Goal: Information Seeking & Learning: Find specific page/section

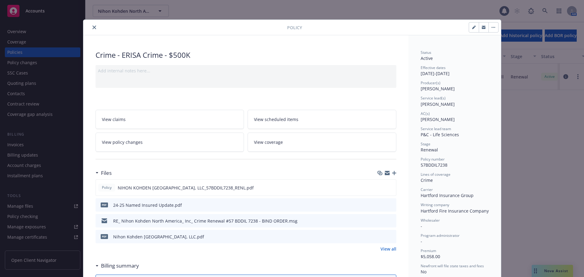
click at [92, 25] on button "close" at bounding box center [94, 27] width 7 height 7
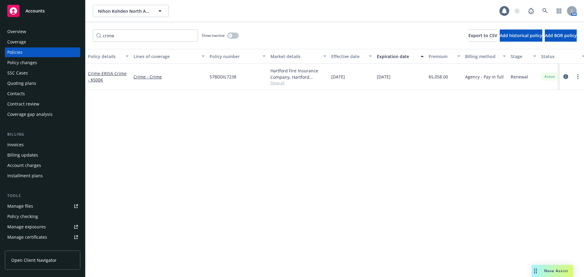
click at [25, 30] on div "Overview" at bounding box center [16, 32] width 19 height 10
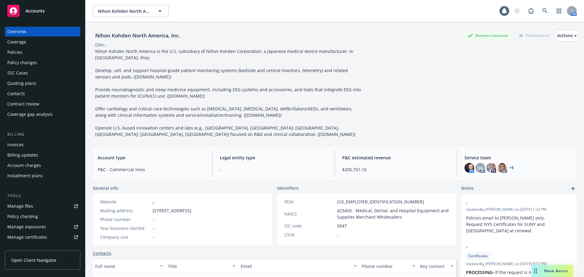
click at [31, 50] on div "Policies" at bounding box center [42, 52] width 71 height 10
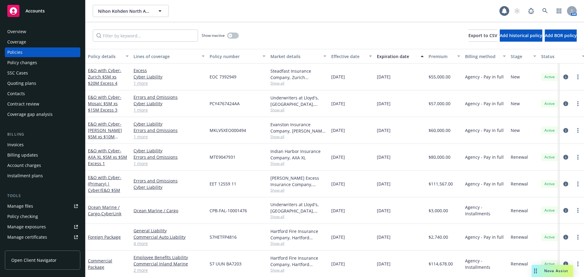
click at [539, 269] on div "Nova Assist" at bounding box center [556, 270] width 34 height 5
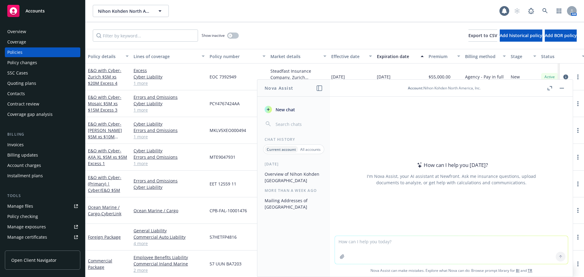
click at [358, 245] on textarea at bounding box center [451, 250] width 233 height 28
click at [362, 245] on textarea at bounding box center [451, 250] width 233 height 28
click at [306, 149] on p "All accounts" at bounding box center [310, 149] width 20 height 5
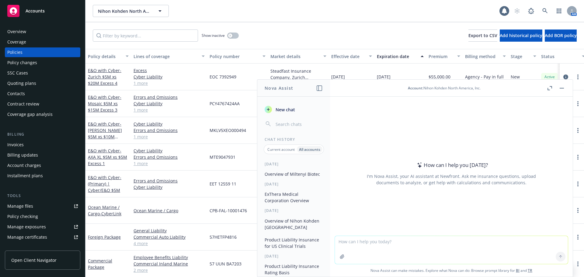
click at [284, 148] on p "Current account" at bounding box center [280, 149] width 27 height 5
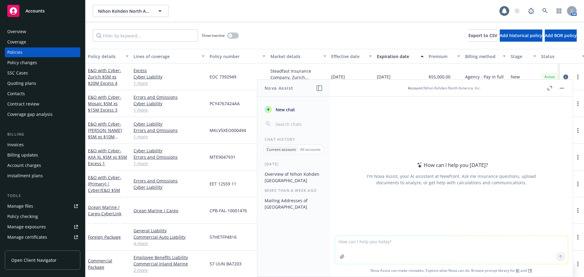
click at [306, 148] on p "All accounts" at bounding box center [310, 149] width 20 height 5
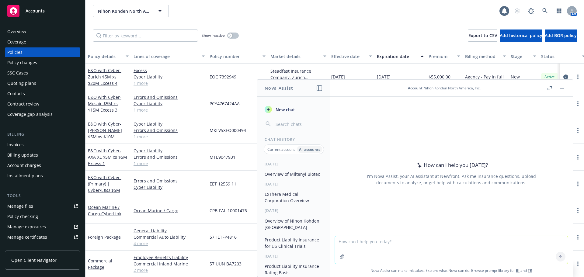
click at [283, 152] on p "Current account" at bounding box center [280, 149] width 27 height 5
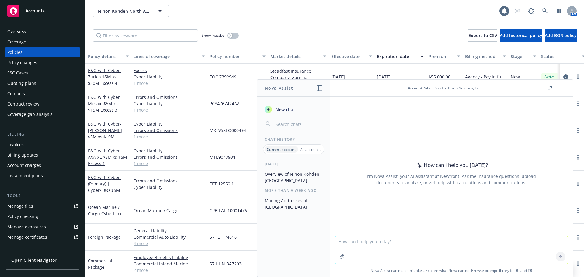
click at [360, 243] on textarea at bounding box center [451, 250] width 233 height 28
click at [560, 92] on header "Account : Nihon Kohden North America, Inc." at bounding box center [451, 88] width 243 height 17
click at [561, 89] on button "button" at bounding box center [561, 88] width 7 height 7
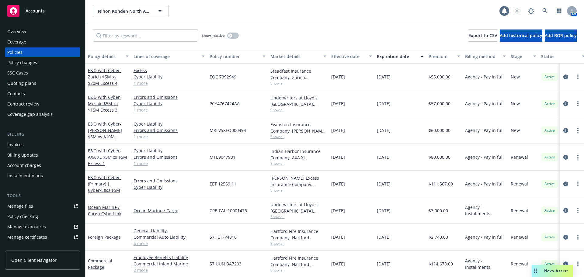
click at [22, 84] on div "Quoting plans" at bounding box center [21, 83] width 29 height 10
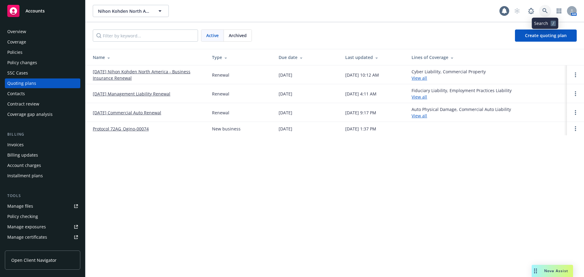
click at [546, 9] on icon at bounding box center [544, 10] width 5 height 5
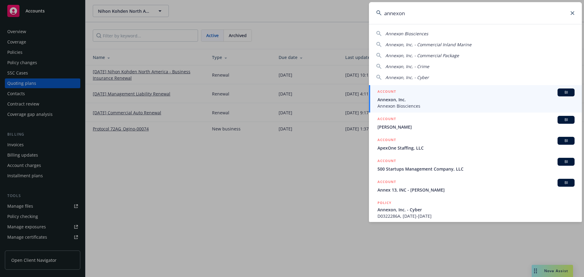
type input "annexon"
click at [418, 97] on span "Annexon, Inc." at bounding box center [476, 99] width 197 height 6
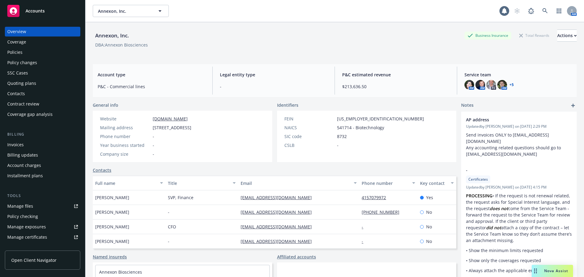
scroll to position [140, 0]
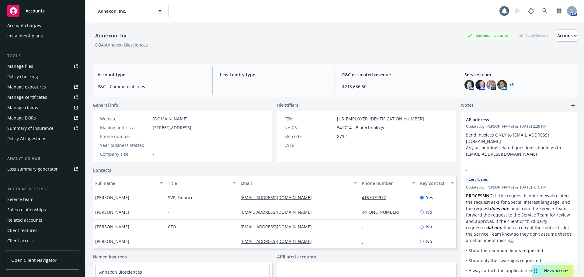
click at [48, 127] on div "Summary of insurance" at bounding box center [30, 129] width 46 height 10
